Goal: Task Accomplishment & Management: Use online tool/utility

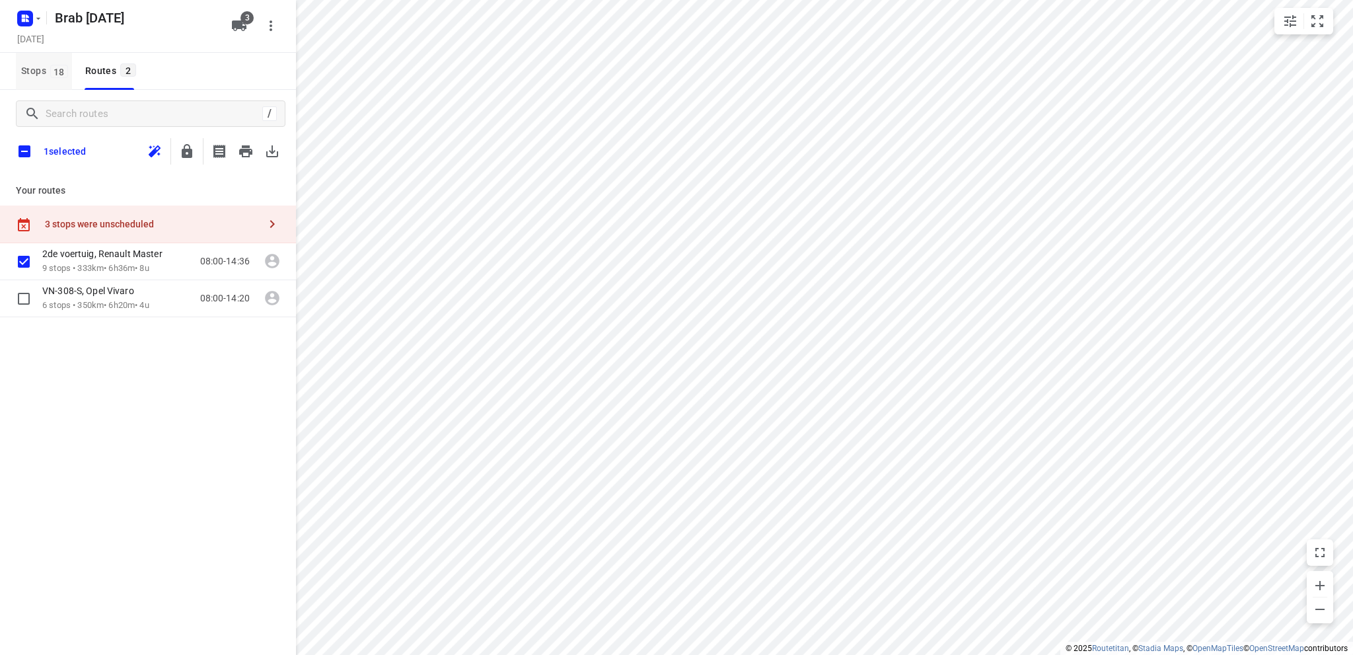
click at [34, 69] on span "Stops 18" at bounding box center [46, 71] width 51 height 17
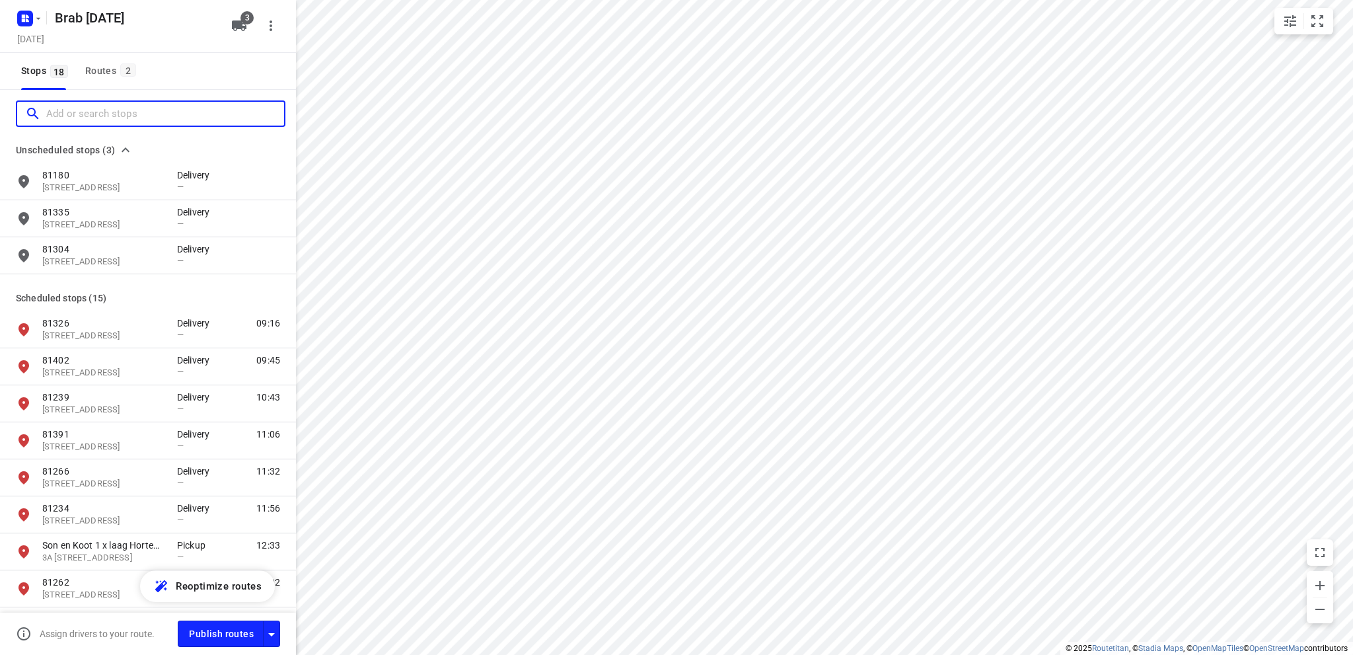
click at [53, 113] on input "Add or search stops" at bounding box center [165, 114] width 238 height 20
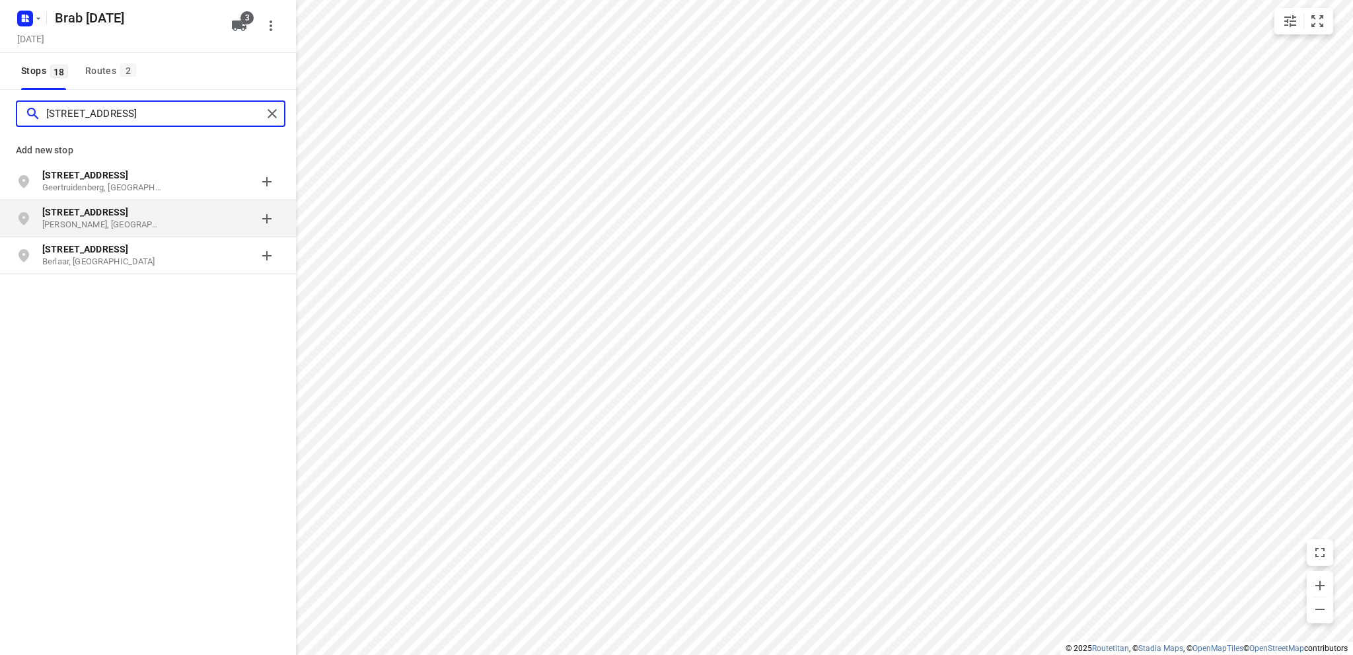
type input "[STREET_ADDRESS]"
click at [79, 214] on b "[STREET_ADDRESS]" at bounding box center [85, 212] width 86 height 11
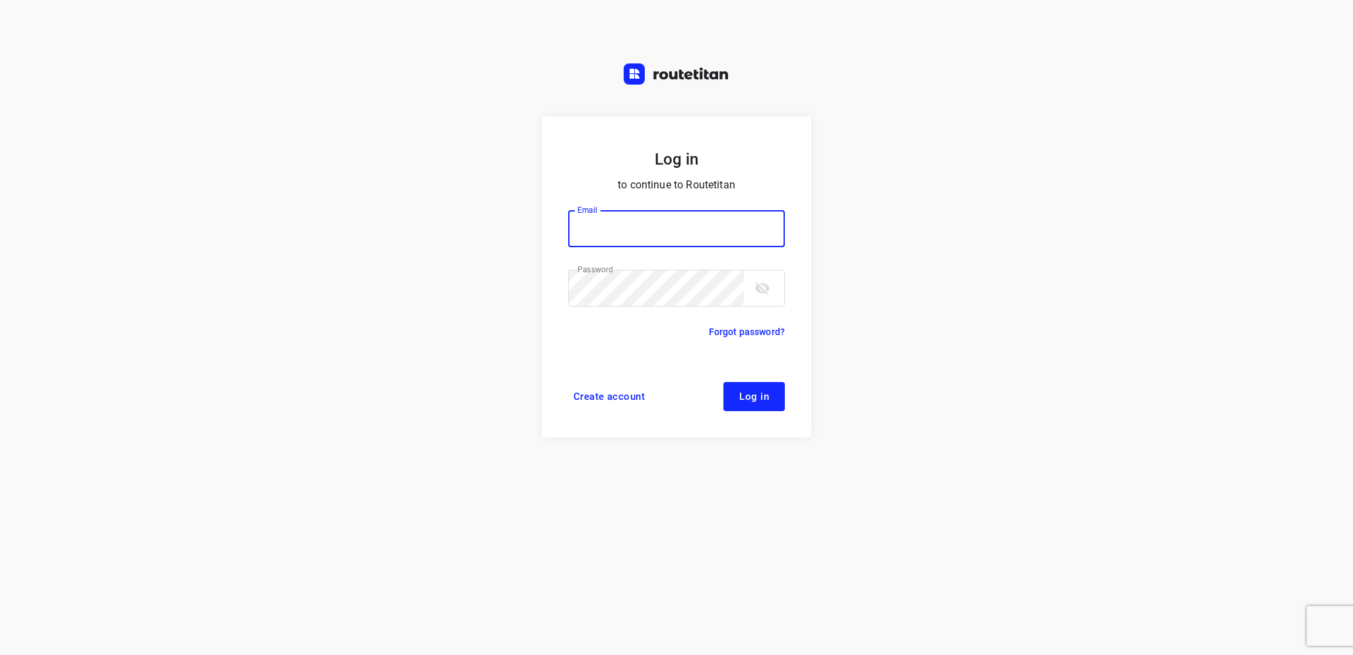
type input "info@tasboomkwekerij.nl"
click at [745, 394] on span "Log in" at bounding box center [754, 396] width 30 height 11
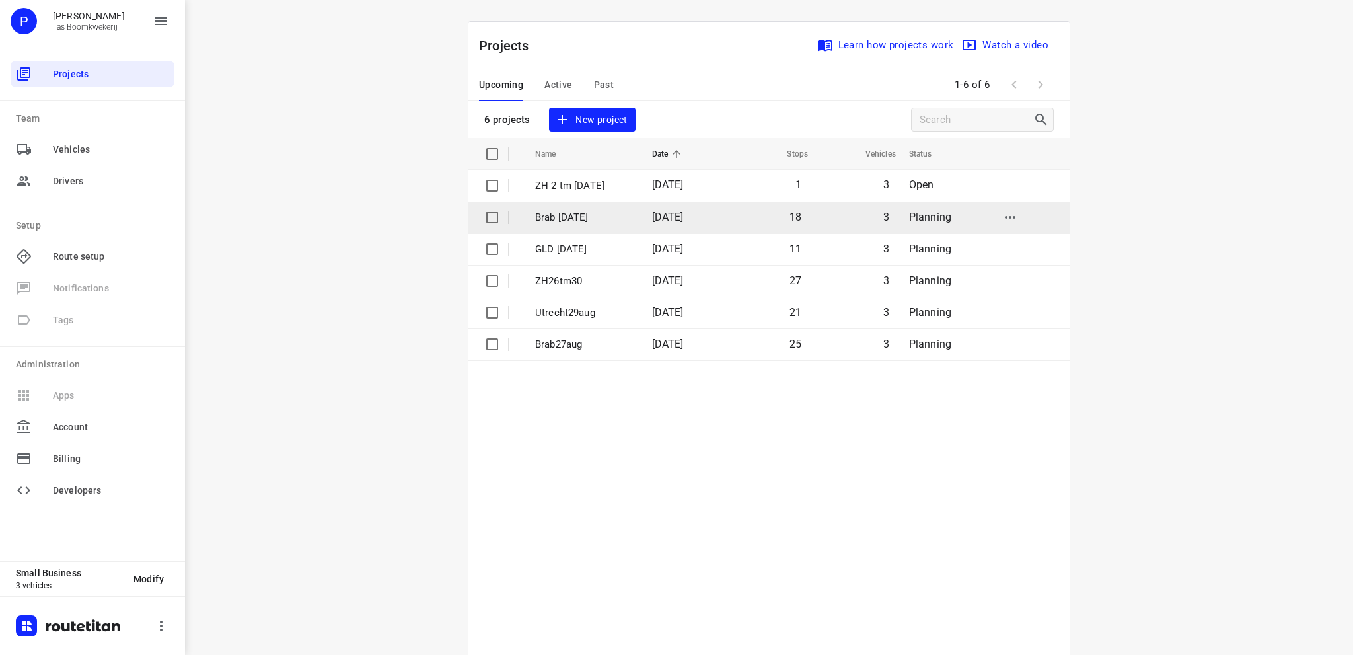
click at [584, 208] on td "Brab [DATE]" at bounding box center [582, 217] width 120 height 32
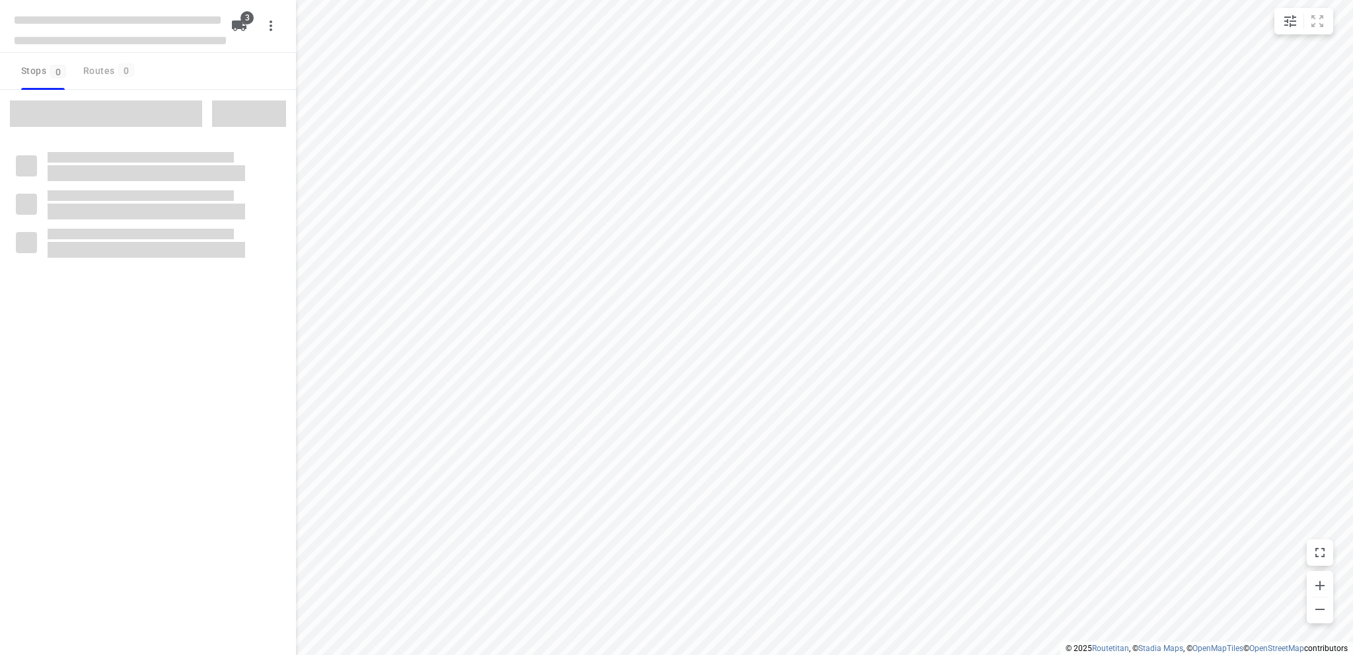
type input "distance"
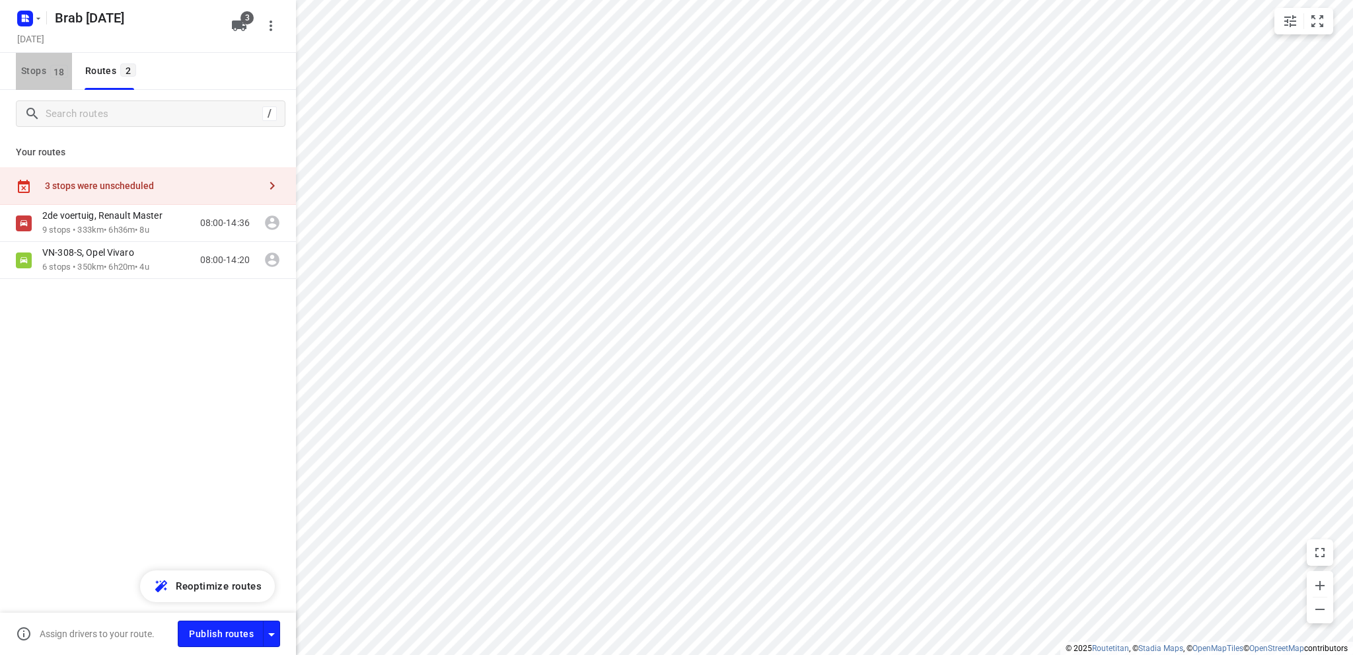
click at [26, 69] on span "Stops 18" at bounding box center [46, 71] width 51 height 17
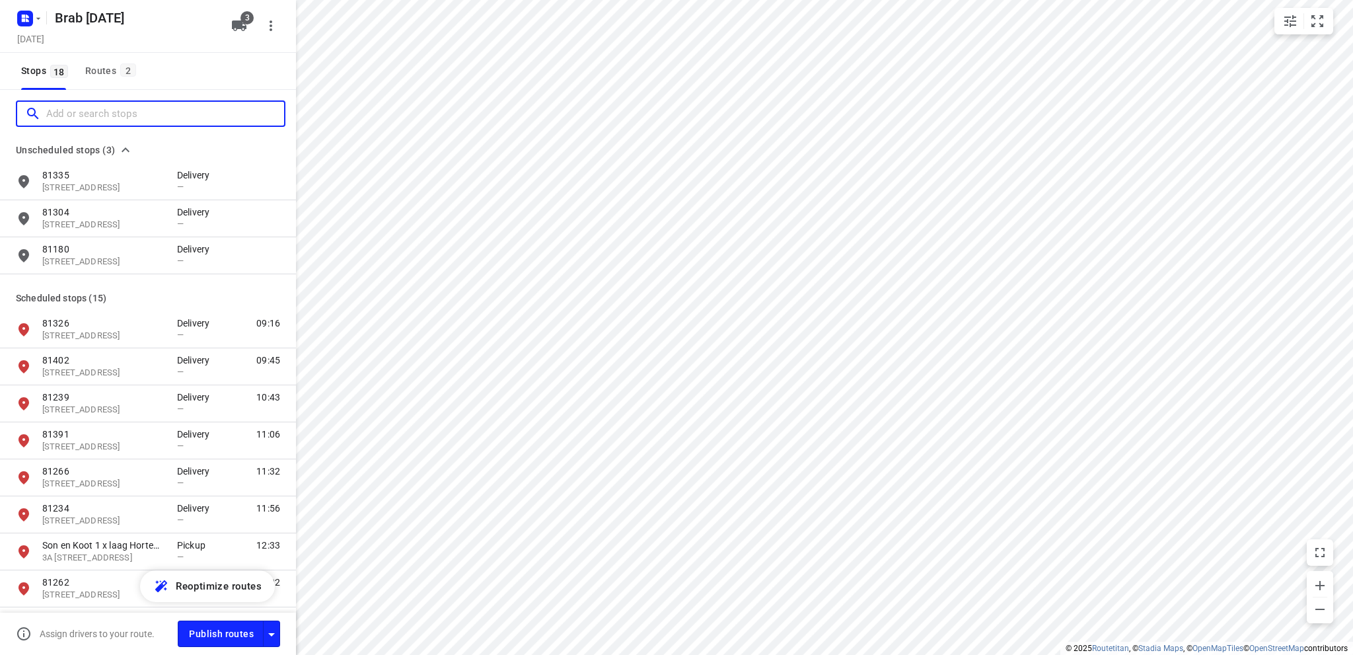
click at [79, 117] on input "Add or search stops" at bounding box center [165, 114] width 238 height 20
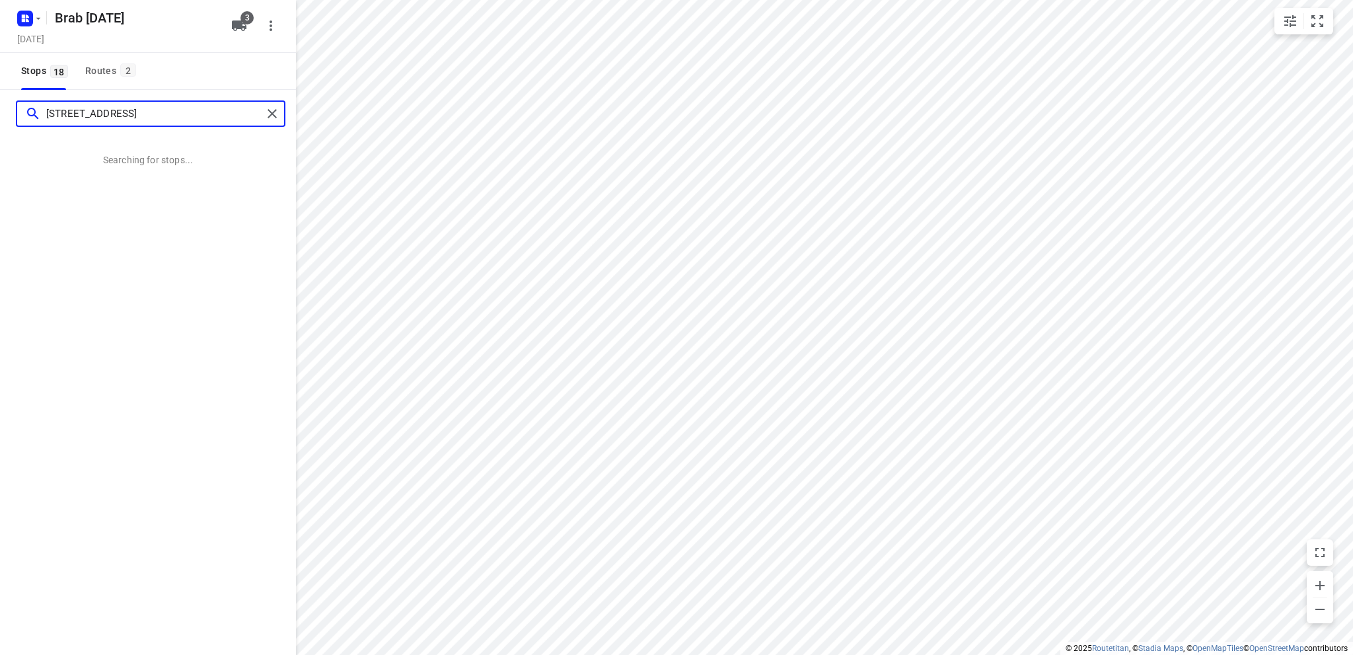
type input "[STREET_ADDRESS]"
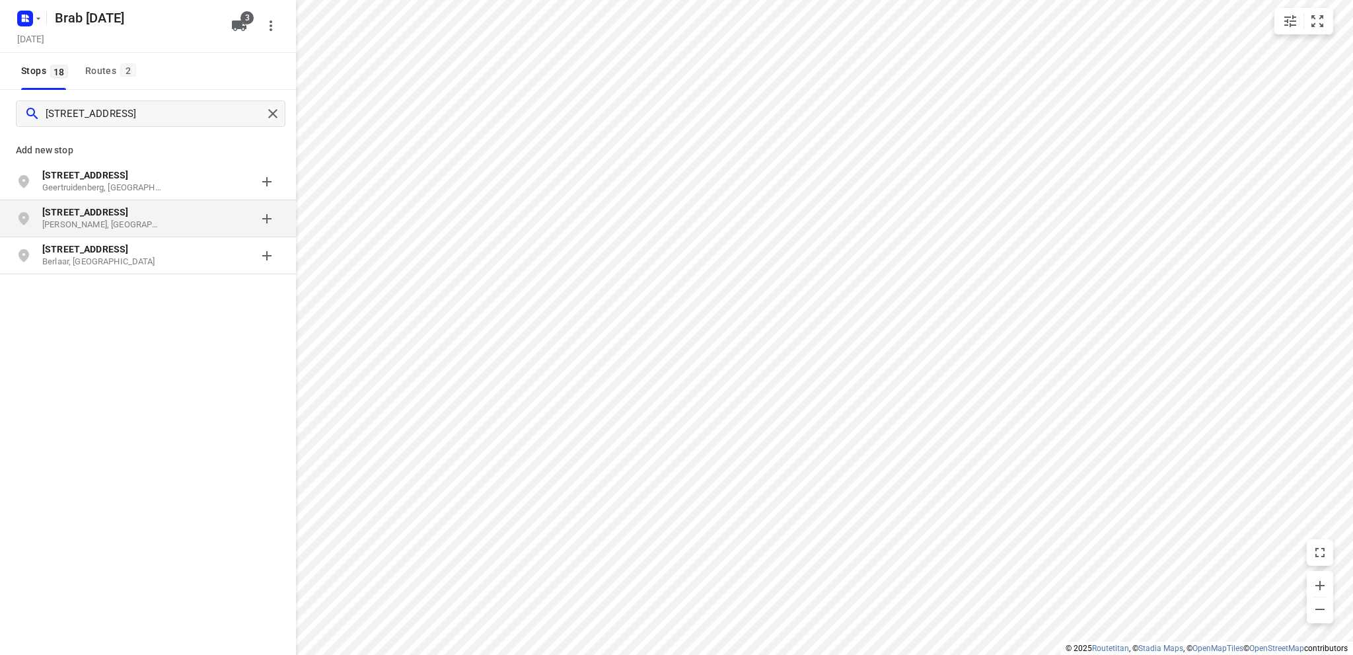
click at [119, 222] on p "[PERSON_NAME], [GEOGRAPHIC_DATA]" at bounding box center [103, 225] width 122 height 13
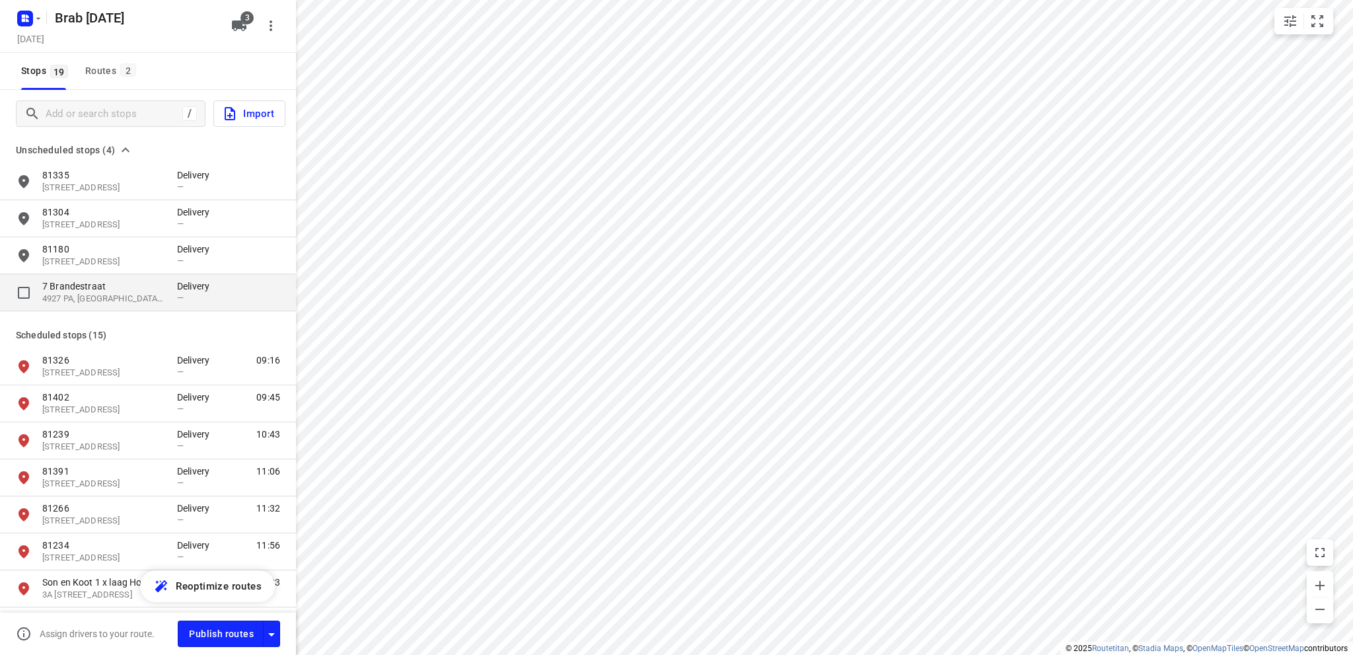
click at [108, 295] on p "4927 PA, Hooge Zwaluwe, NL" at bounding box center [103, 299] width 122 height 13
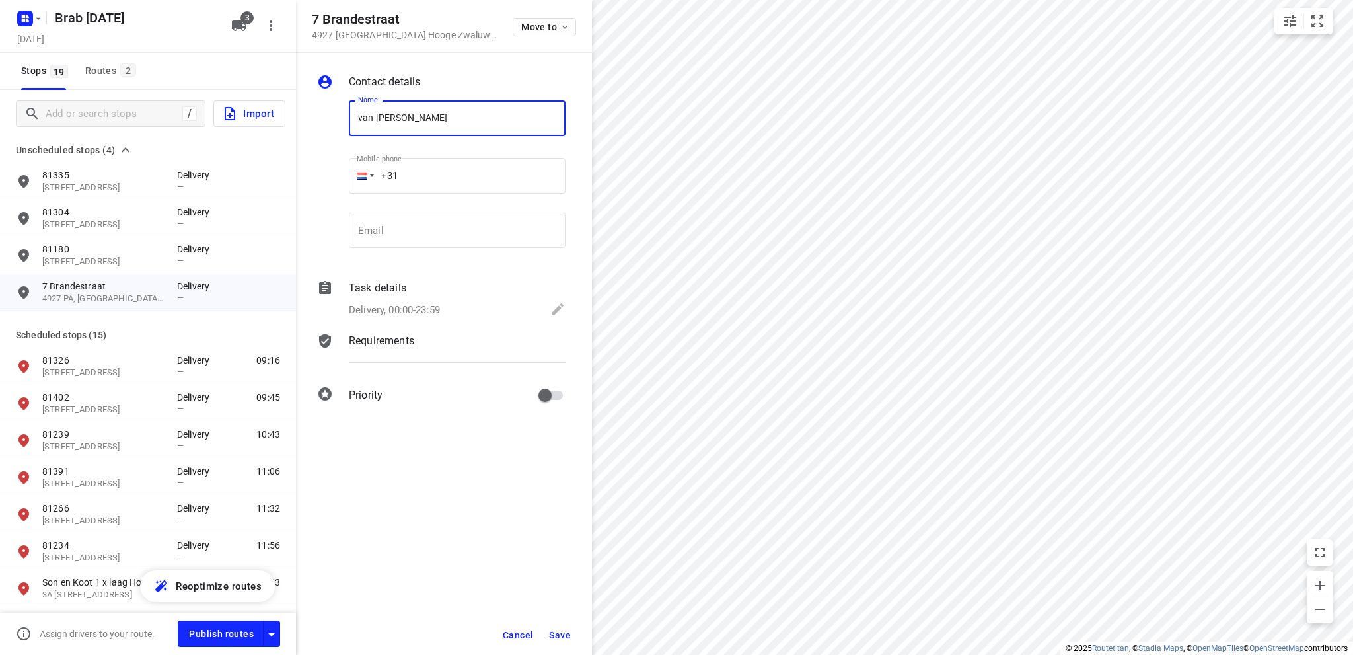
type input "van Kaam tuinplanten"
click at [558, 308] on icon at bounding box center [558, 309] width 12 height 12
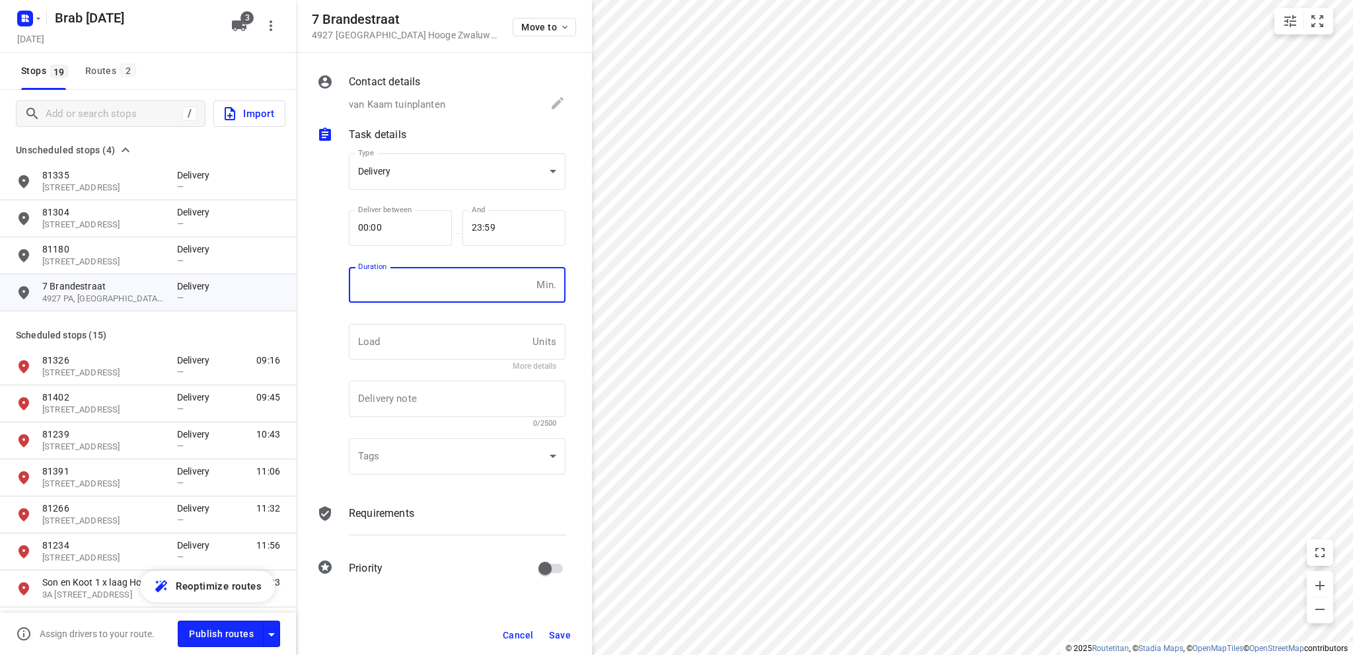
click at [448, 285] on input "number" at bounding box center [440, 285] width 182 height 36
type input "10"
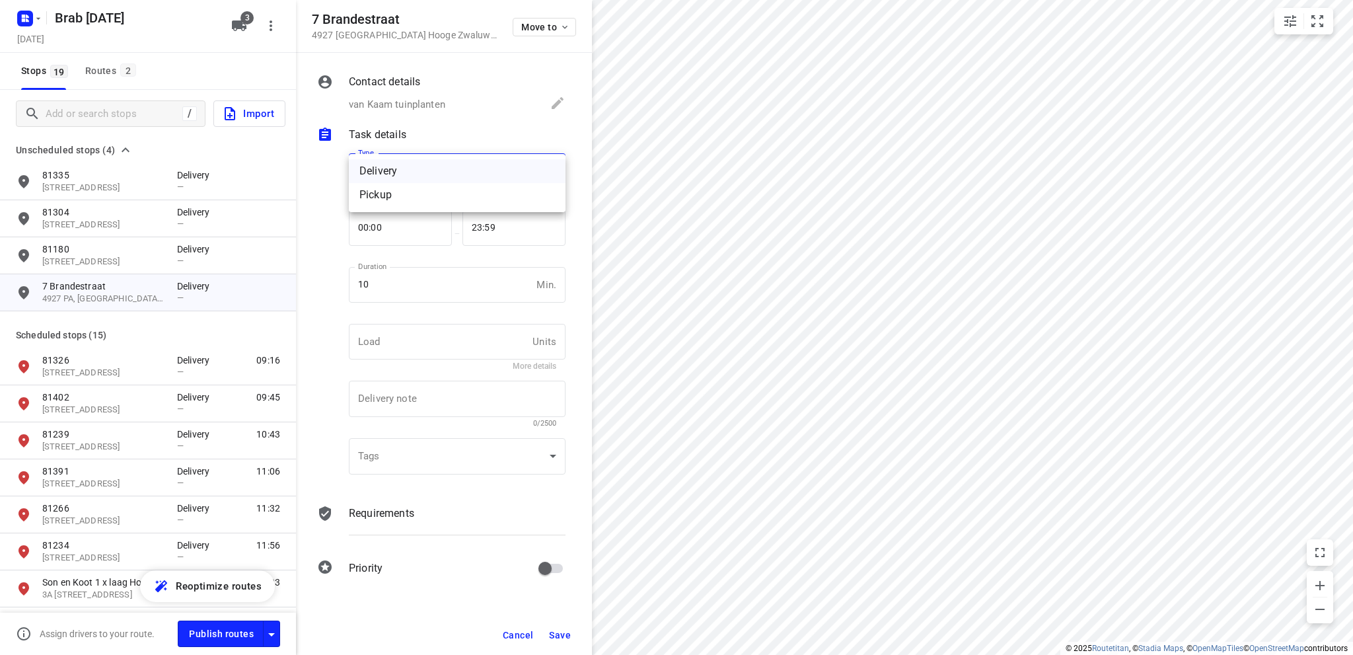
click at [441, 175] on body "i © 2025 Routetitan , © Stadia Maps , © OpenMapTiles © OpenStreetMap contributo…" at bounding box center [676, 327] width 1353 height 655
click at [436, 201] on div "Pickup" at bounding box center [457, 195] width 196 height 16
type input "pickup"
click at [558, 630] on span "Save" at bounding box center [560, 635] width 22 height 11
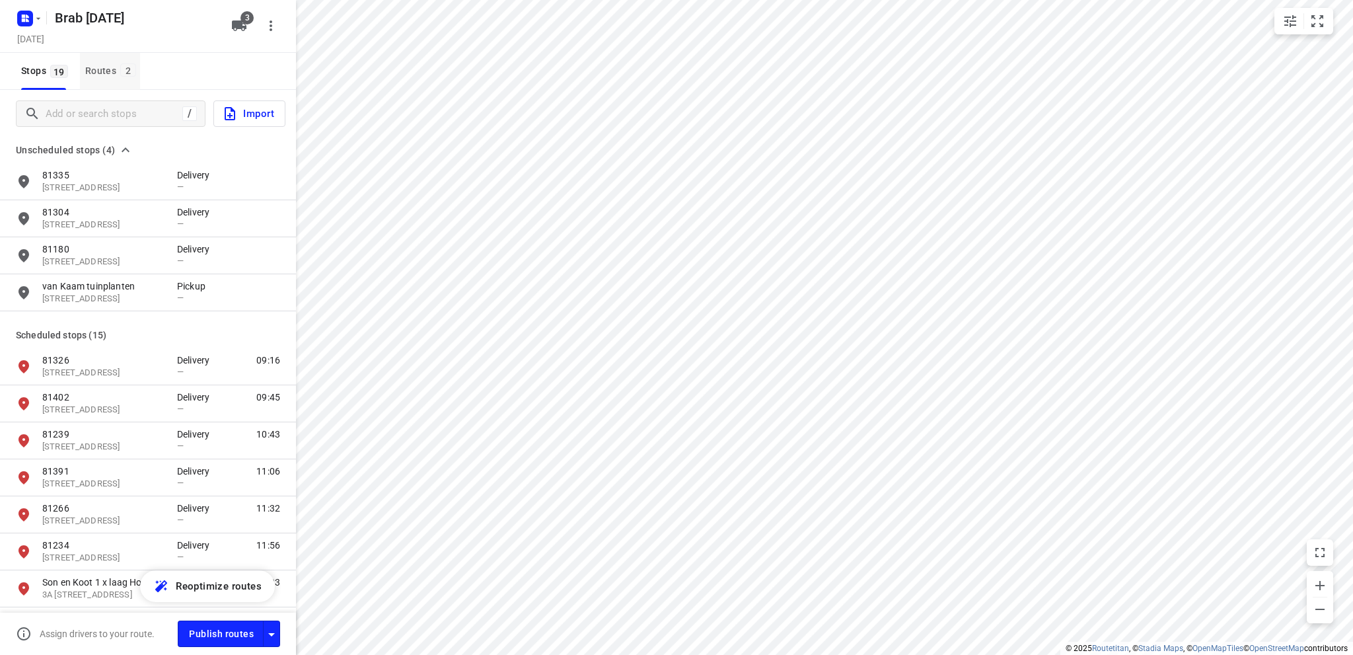
click at [103, 68] on div "Routes 2" at bounding box center [112, 71] width 55 height 17
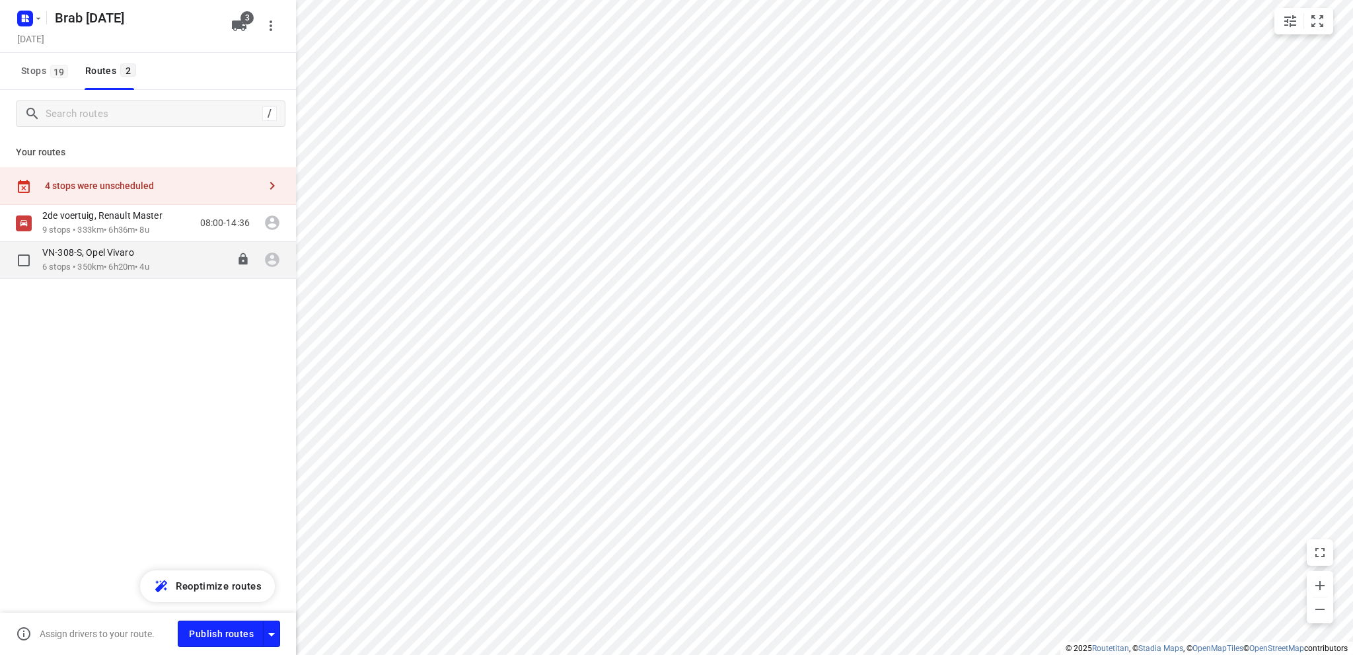
click at [124, 258] on p "VN-308-S, Opel Vivaro" at bounding box center [92, 252] width 100 height 12
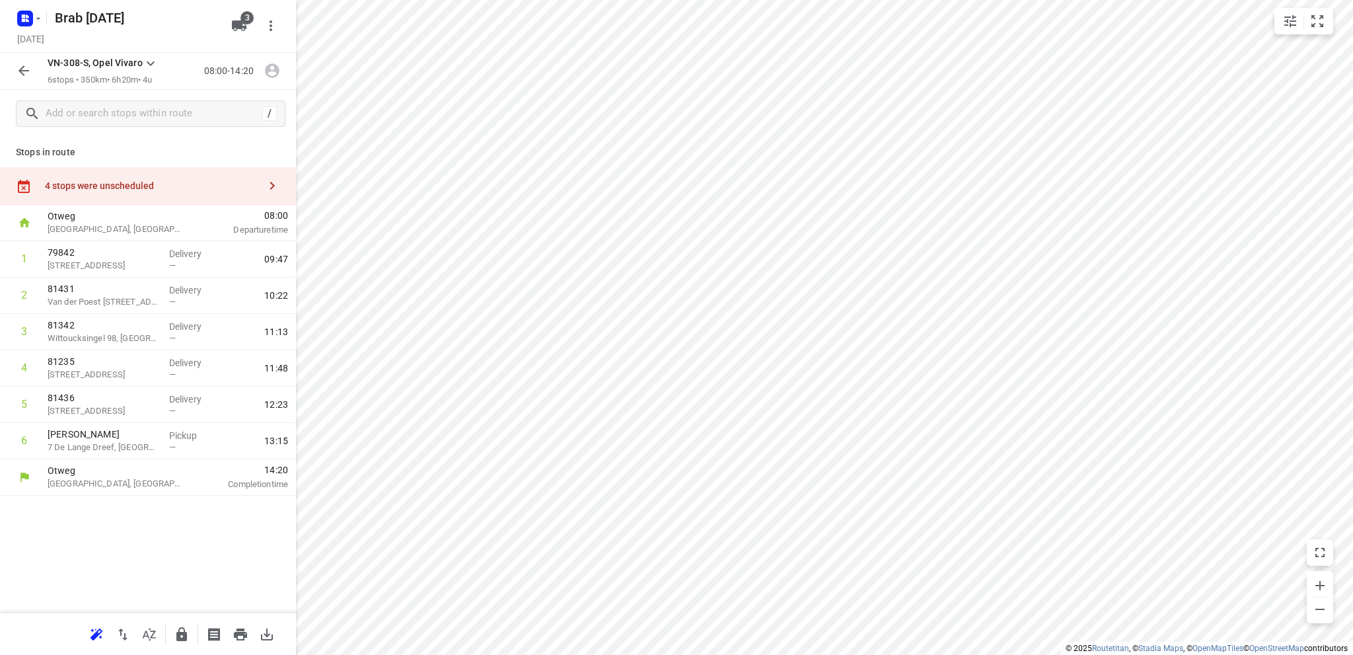
click at [118, 188] on div "4 stops were unscheduled" at bounding box center [152, 185] width 214 height 11
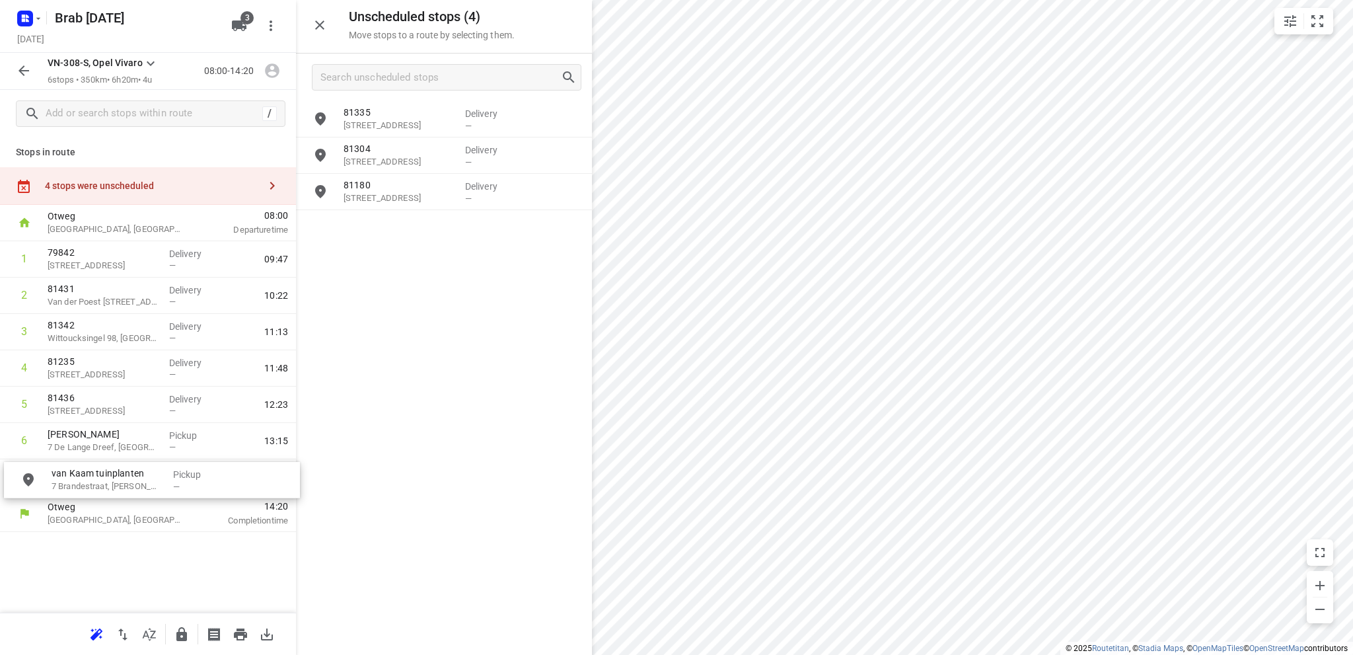
drag, startPoint x: 435, startPoint y: 229, endPoint x: 139, endPoint y: 487, distance: 392.8
click at [24, 67] on icon "button" at bounding box center [23, 70] width 11 height 11
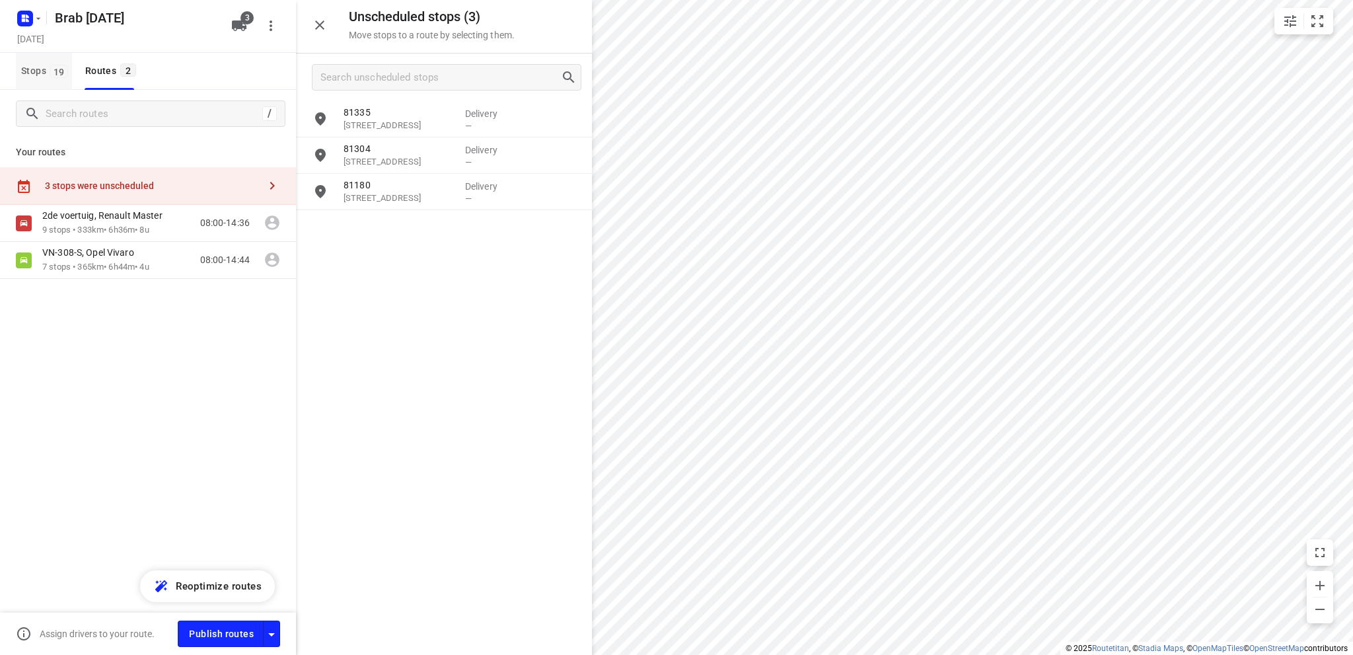
click at [20, 67] on button "Stops 19" at bounding box center [44, 71] width 56 height 37
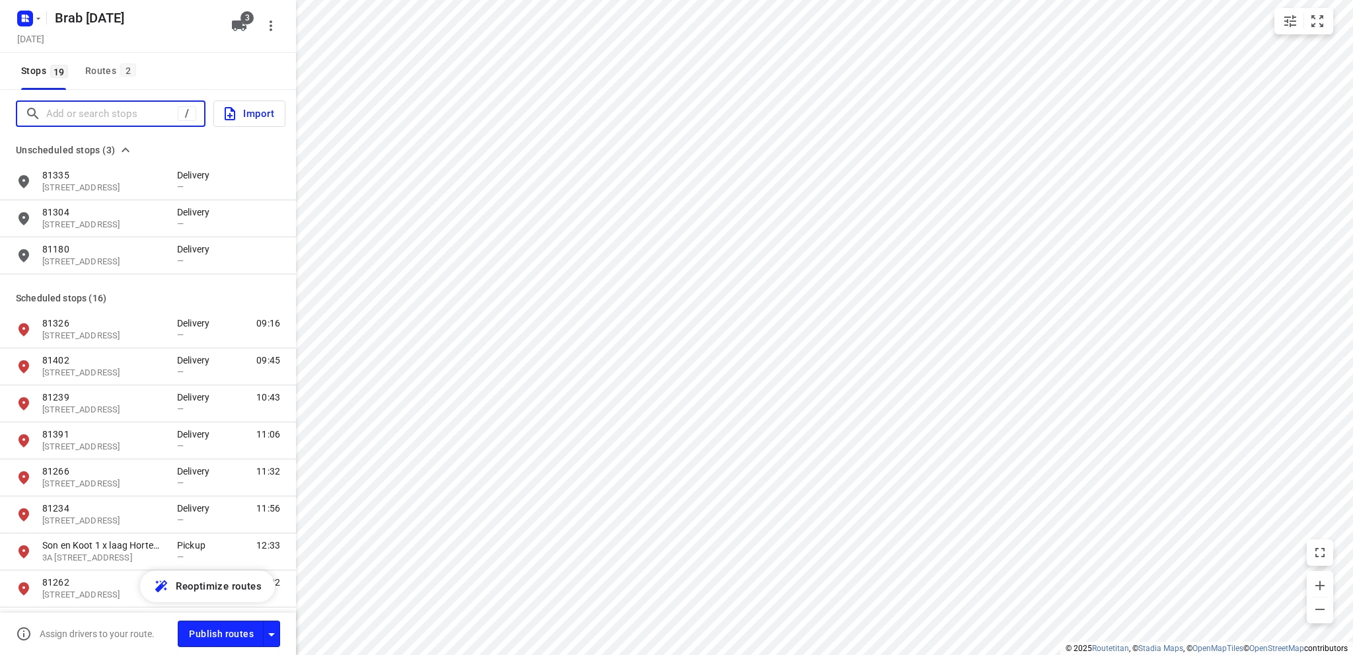
click at [69, 113] on input "Add or search stops" at bounding box center [111, 114] width 131 height 20
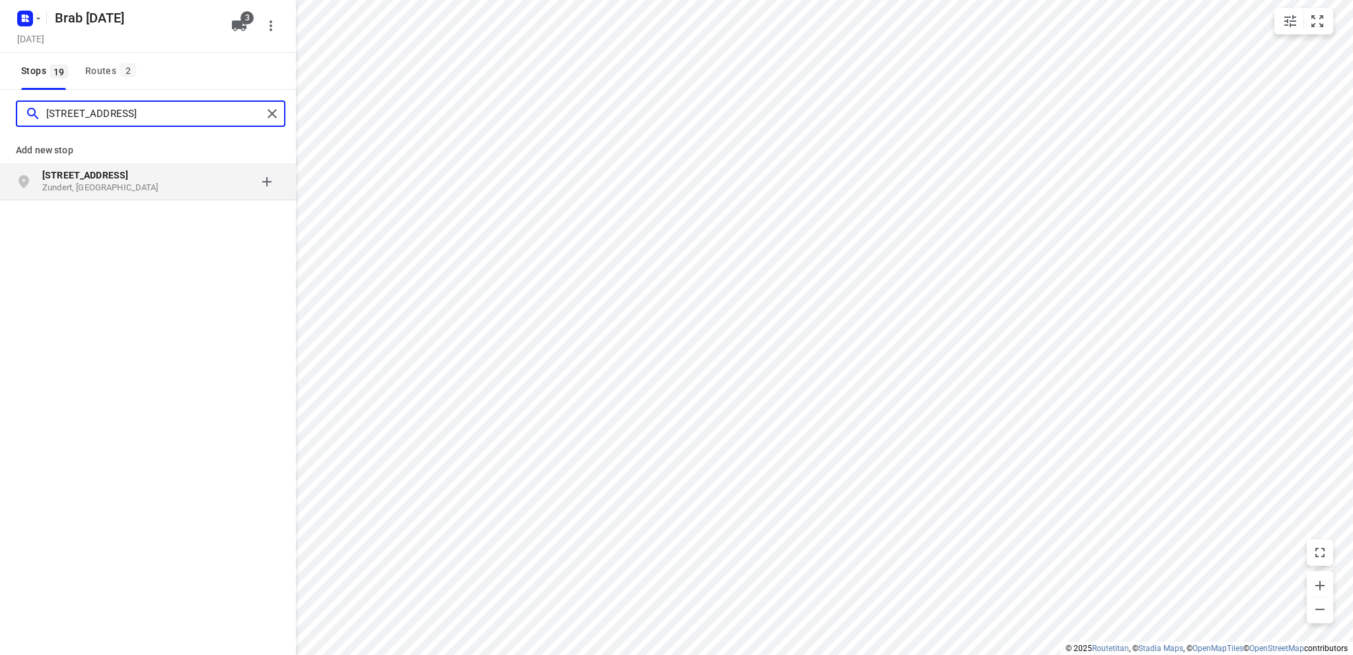
type input "egeldonkstraat 40"
click at [83, 182] on p "Zundert, Nederland" at bounding box center [103, 188] width 122 height 13
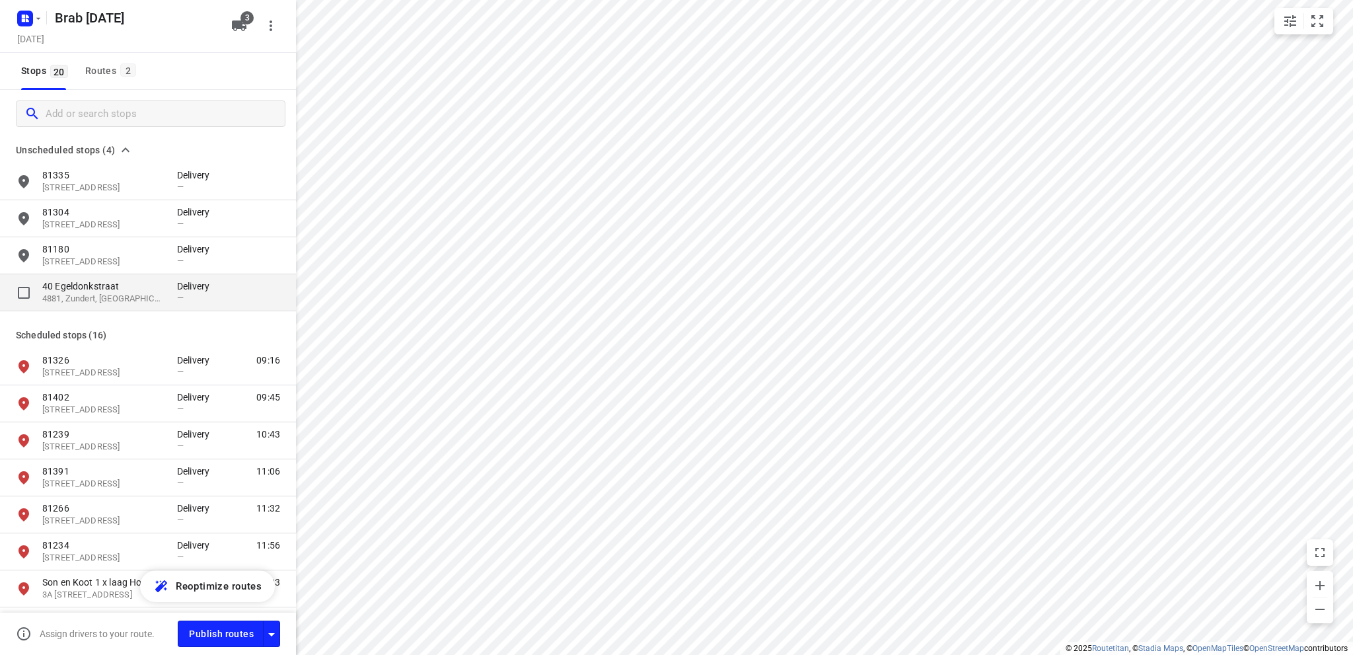
click at [94, 291] on p "40 Egeldonkstraat" at bounding box center [103, 285] width 122 height 13
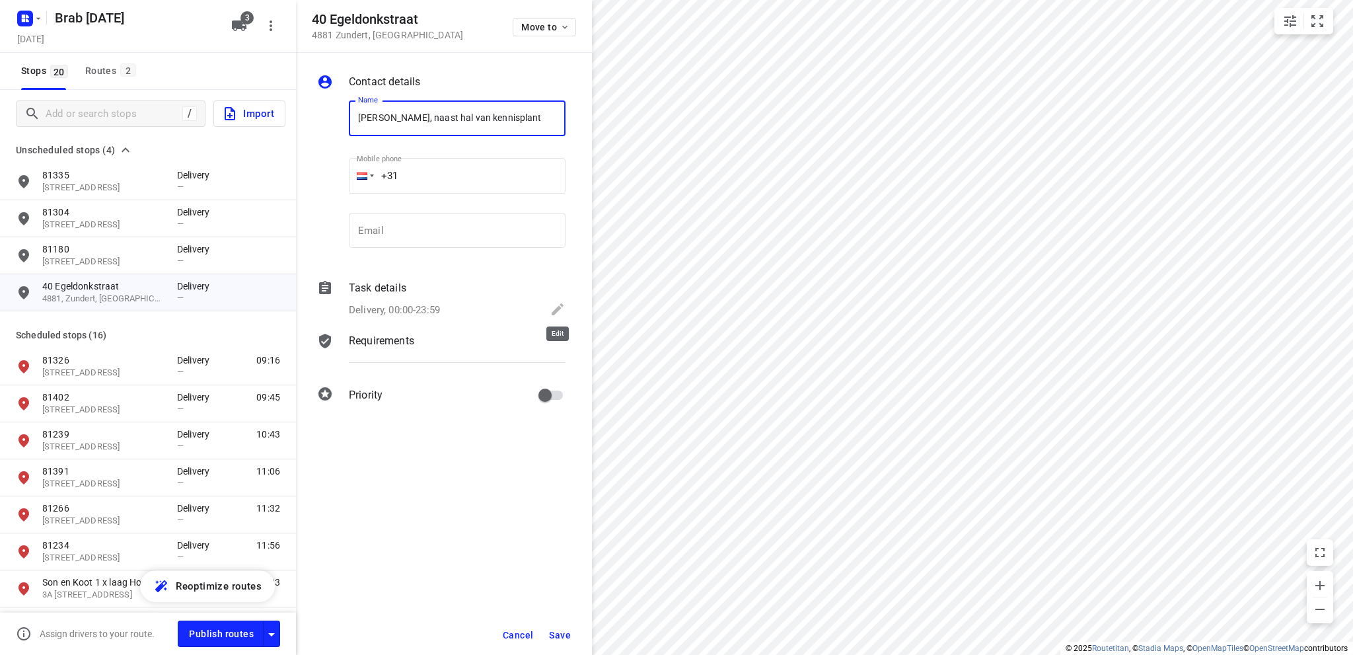
type input "Nijhoff, naast hal van kennisplant"
click at [554, 311] on icon at bounding box center [558, 309] width 12 height 12
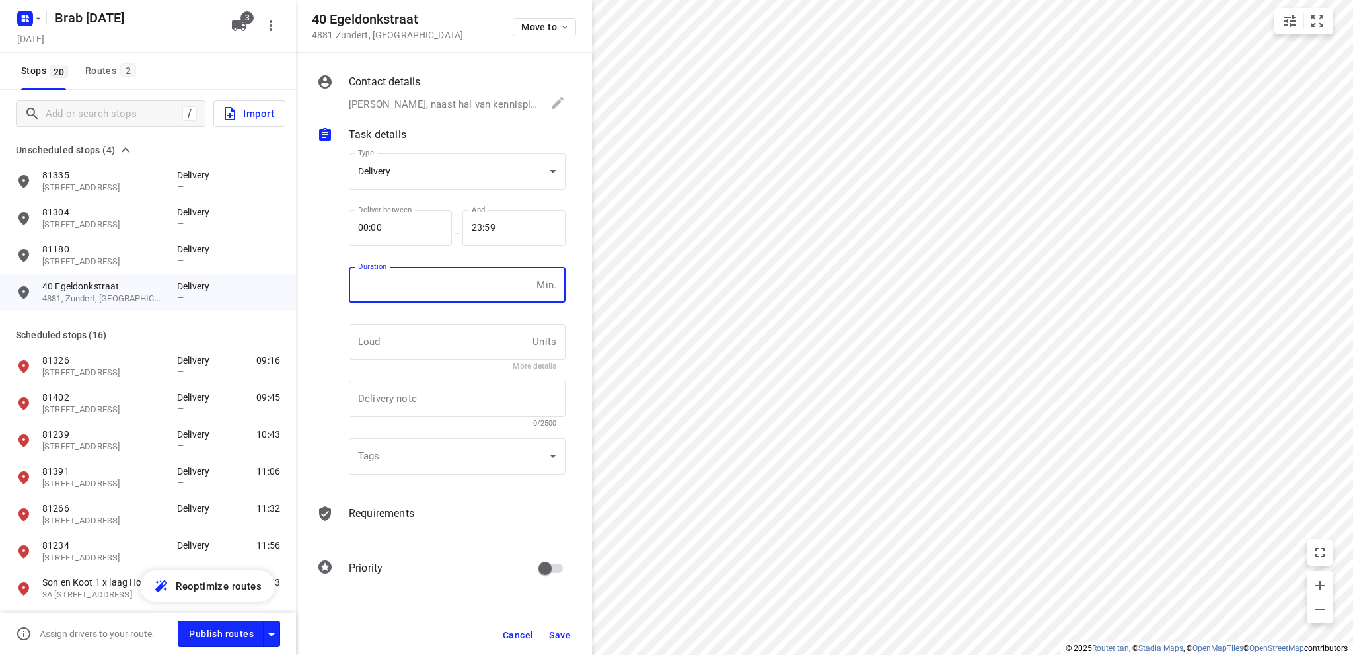
click at [449, 293] on input "number" at bounding box center [440, 285] width 182 height 36
type input "10"
click at [454, 166] on body "i © 2025 Routetitan , © Stadia Maps , © OpenMapTiles © OpenStreetMap contributo…" at bounding box center [676, 327] width 1353 height 655
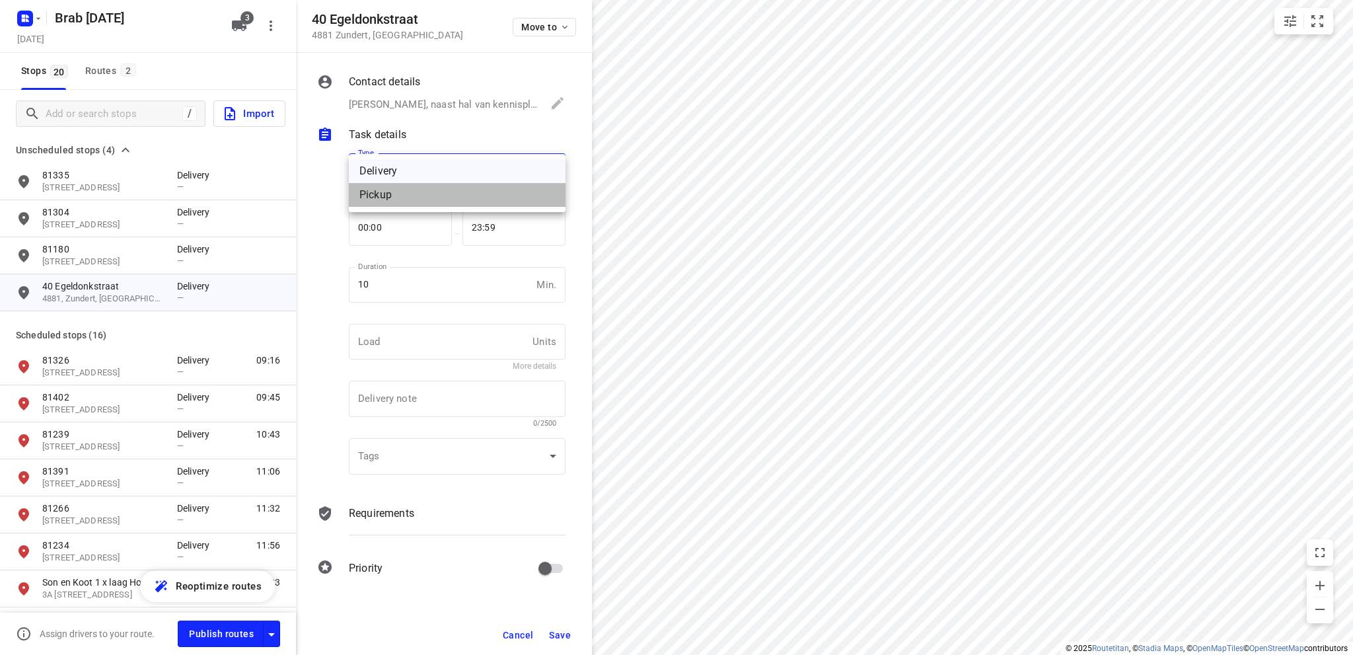
click at [425, 198] on div "Pickup" at bounding box center [457, 195] width 196 height 16
type input "pickup"
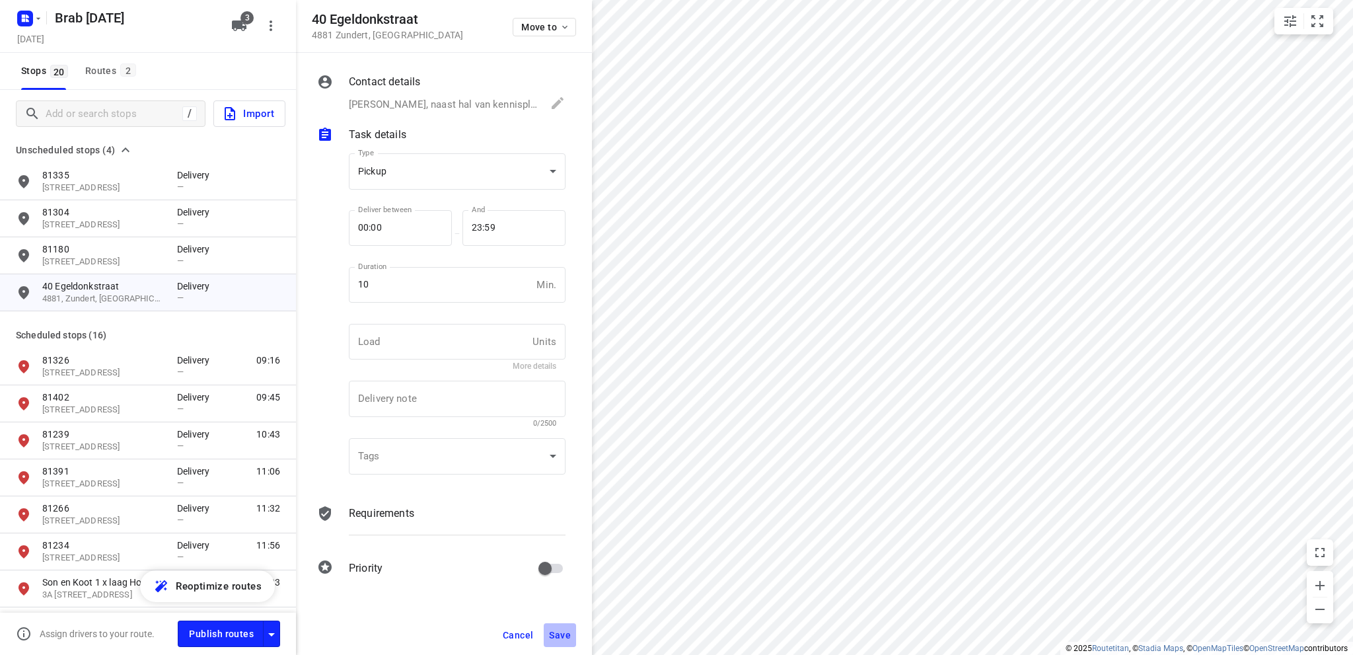
click at [558, 633] on span "Save" at bounding box center [560, 635] width 22 height 11
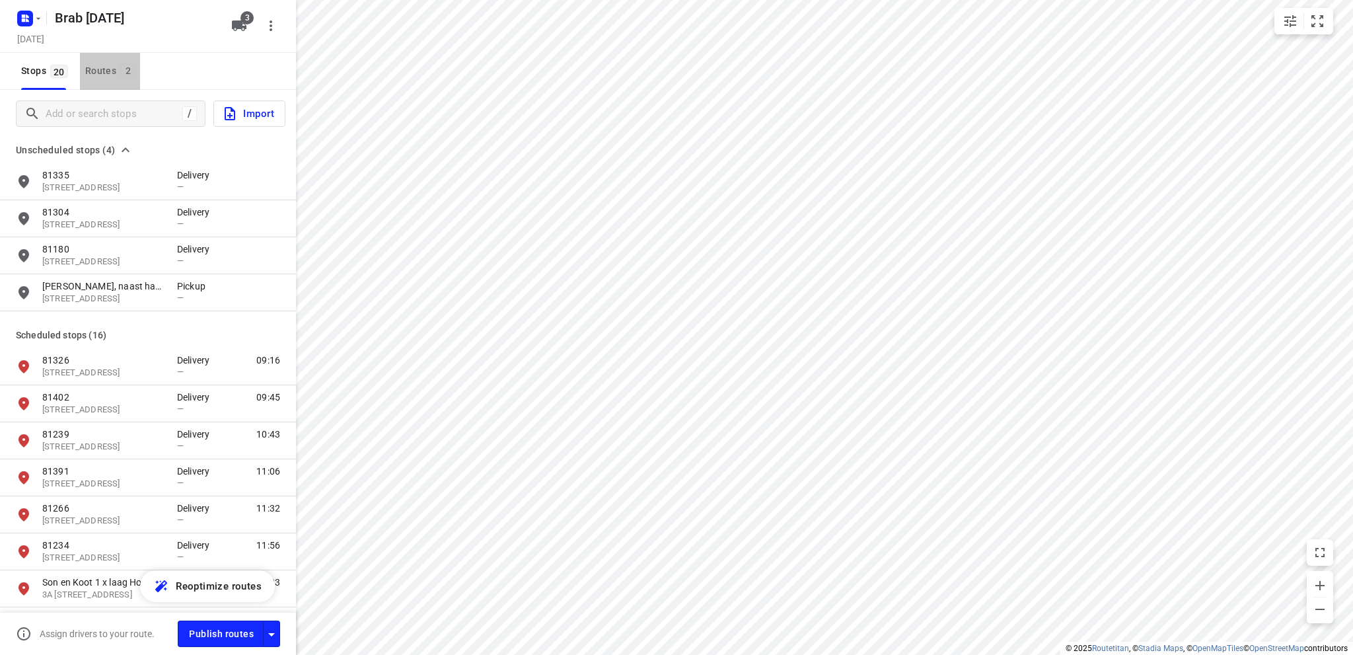
click at [100, 71] on div "Routes 2" at bounding box center [112, 71] width 55 height 17
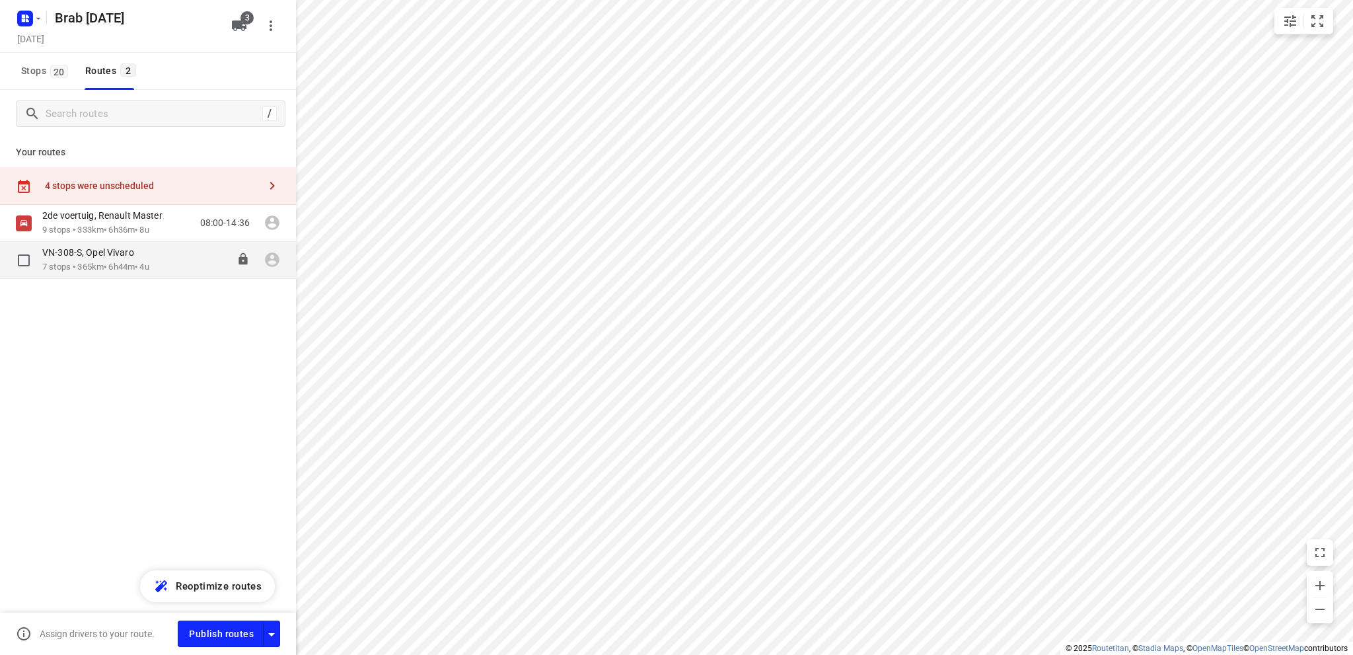
click at [127, 263] on p "7 stops • 365km • 6h44m • 4u" at bounding box center [95, 267] width 107 height 13
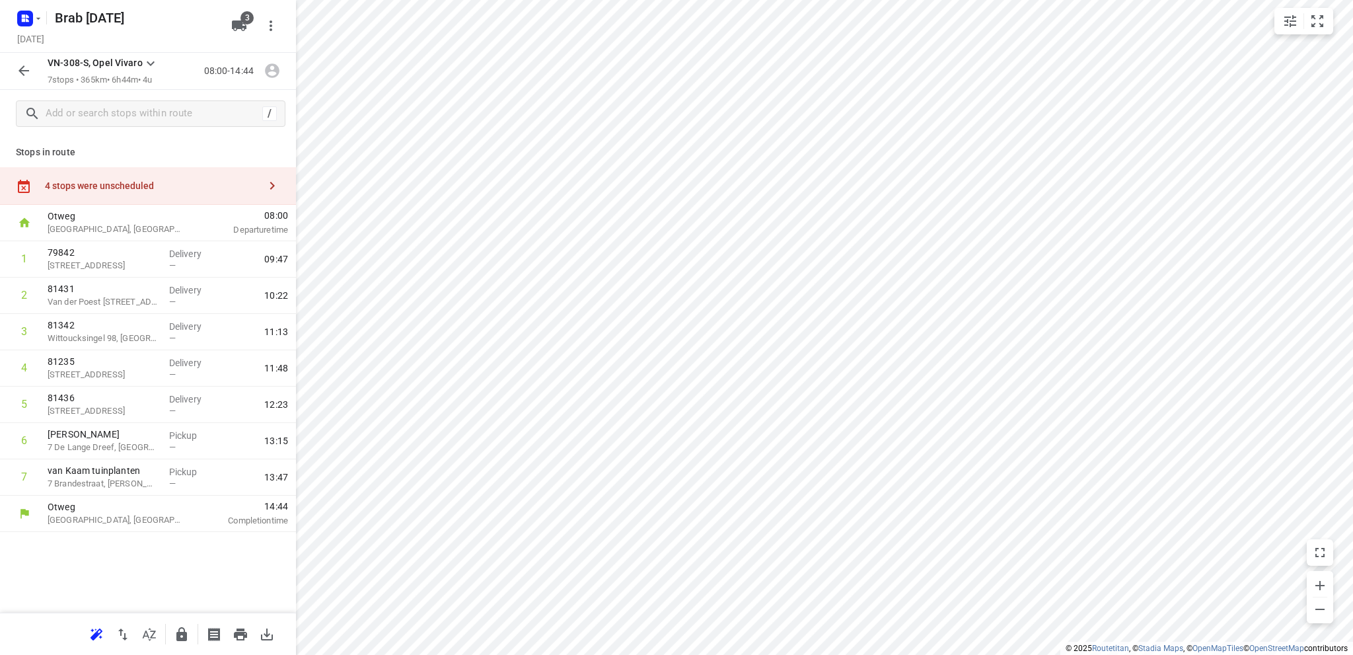
click at [180, 188] on div "4 stops were unscheduled" at bounding box center [152, 185] width 214 height 11
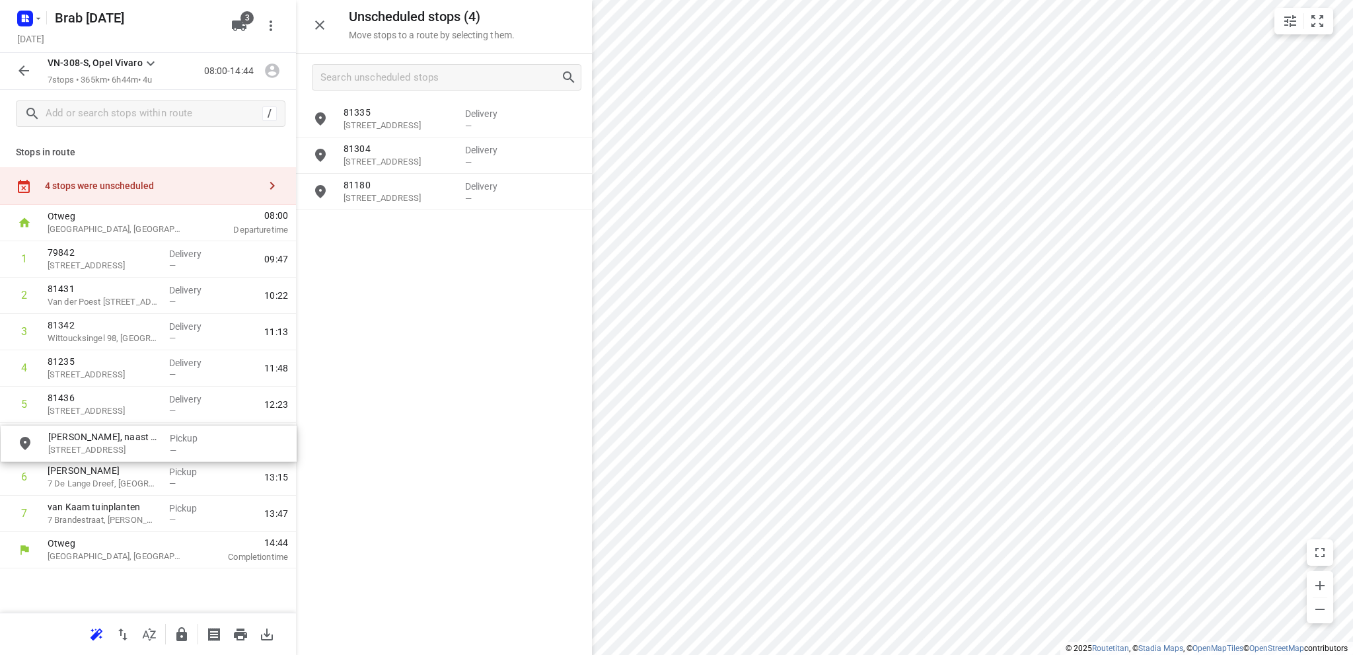
drag, startPoint x: 423, startPoint y: 235, endPoint x: 125, endPoint y: 451, distance: 368.5
click at [24, 476] on input "checkbox" at bounding box center [24, 477] width 26 height 26
checkbox input "true"
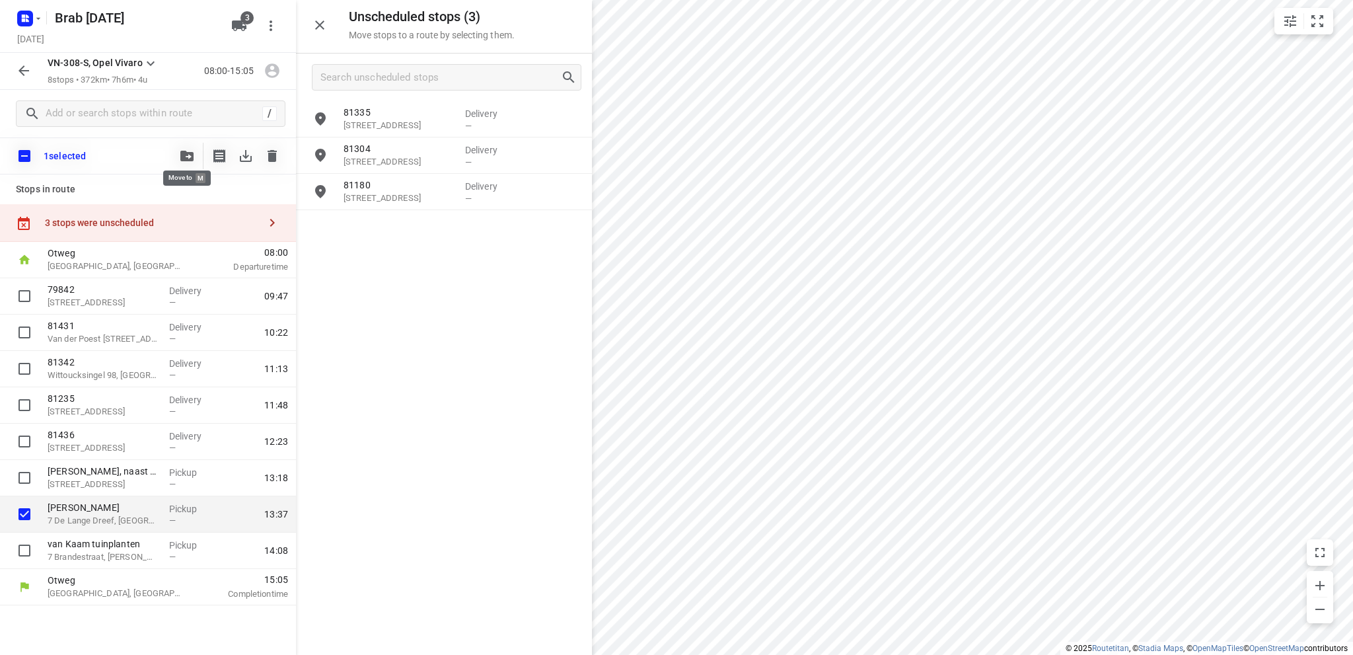
click at [190, 153] on icon "button" at bounding box center [186, 156] width 13 height 11
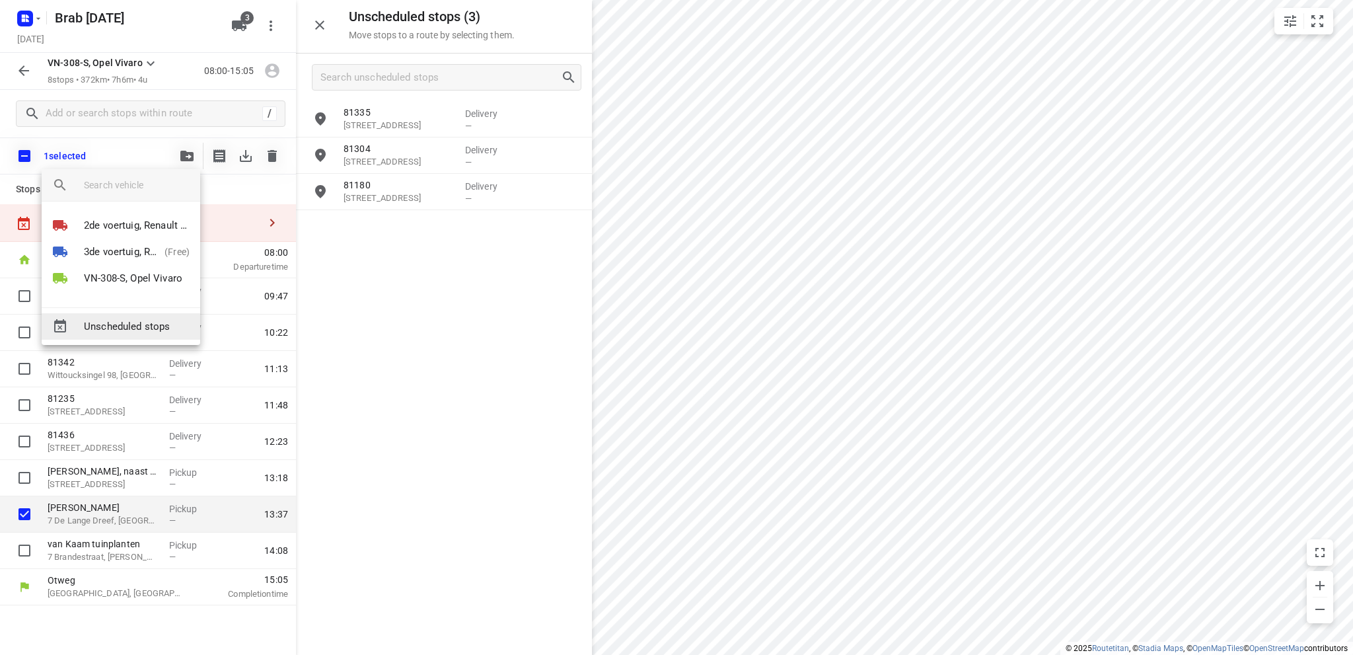
click at [130, 321] on span "Unscheduled stops" at bounding box center [137, 326] width 106 height 15
